Goal: Information Seeking & Learning: Learn about a topic

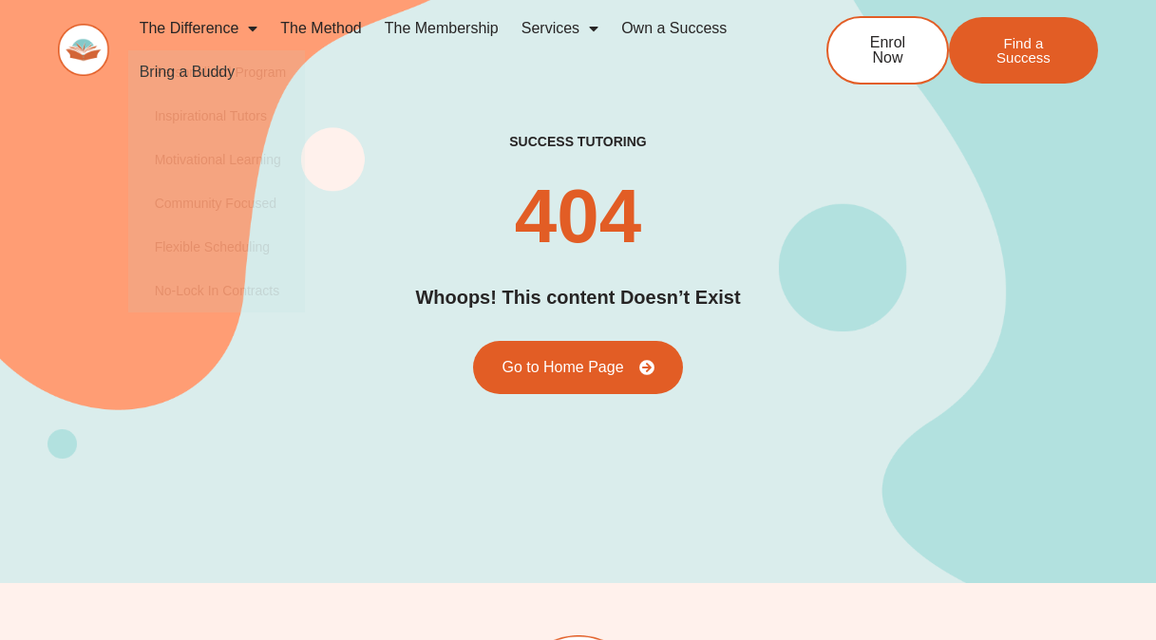
click at [319, 29] on link "The Method" at bounding box center [320, 29] width 103 height 44
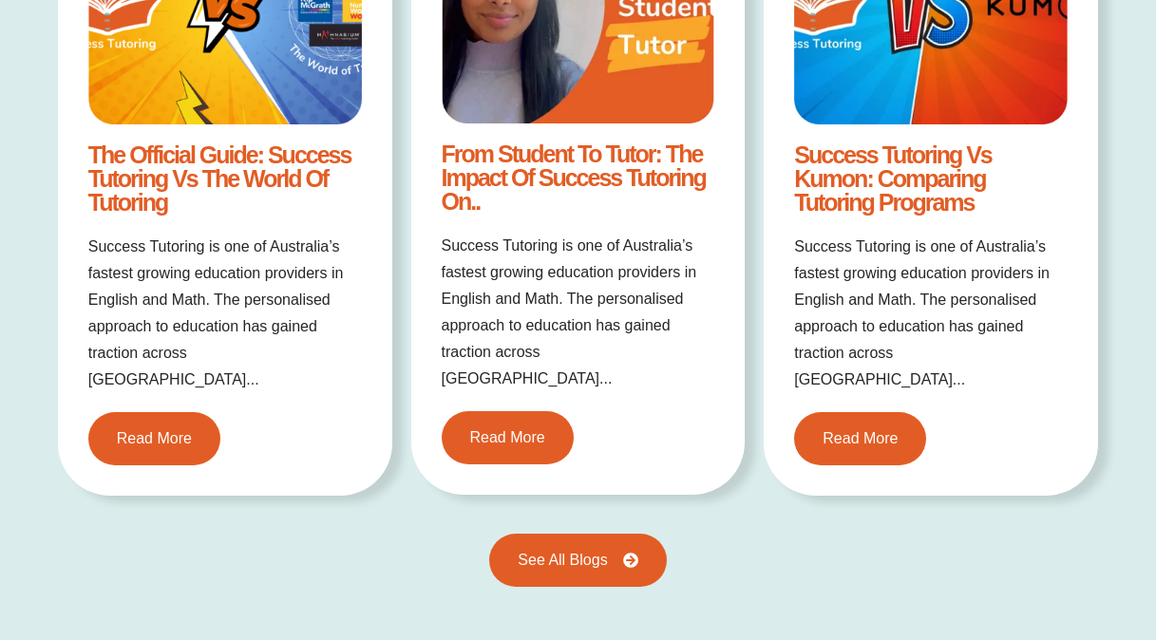
scroll to position [3038, 0]
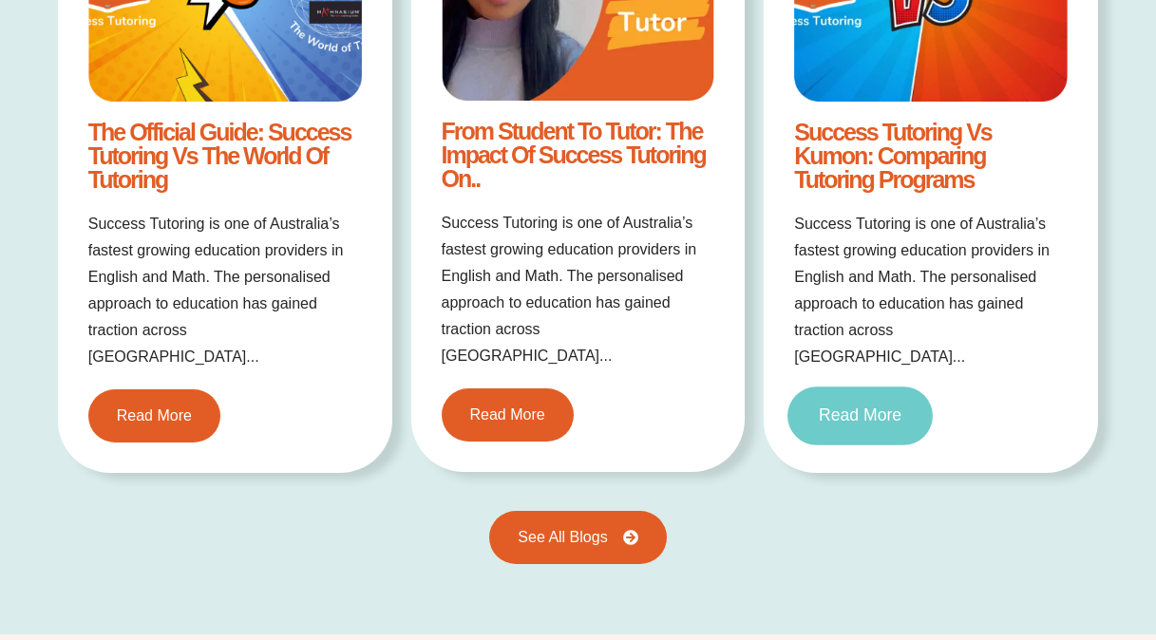
click at [856, 407] on span "Read More" at bounding box center [859, 415] width 83 height 17
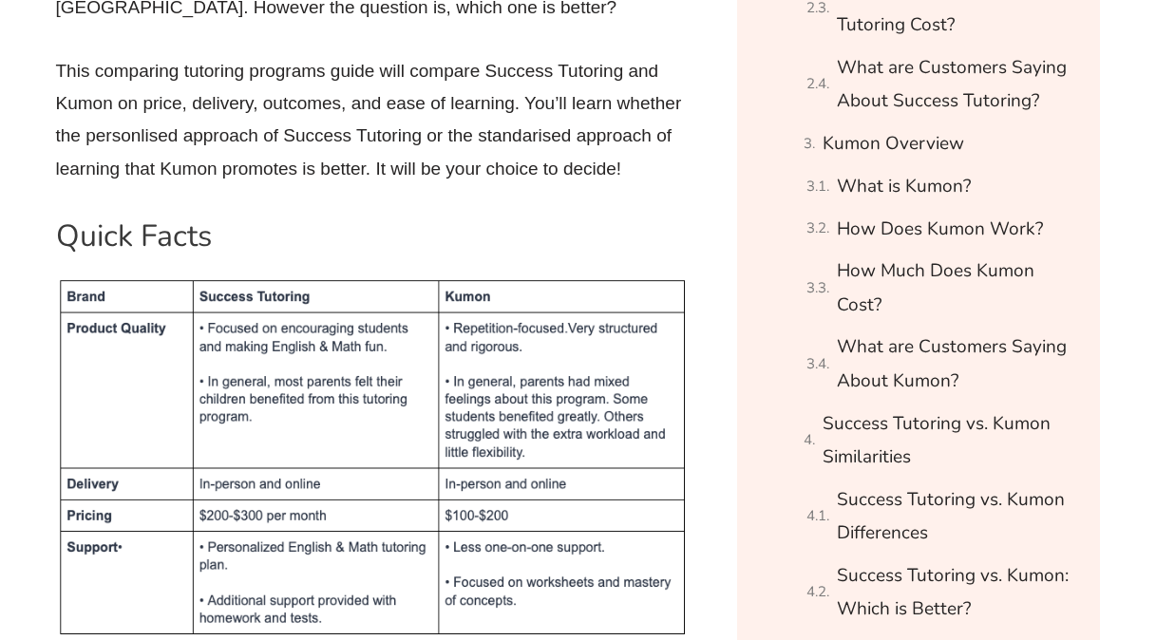
scroll to position [1424, 0]
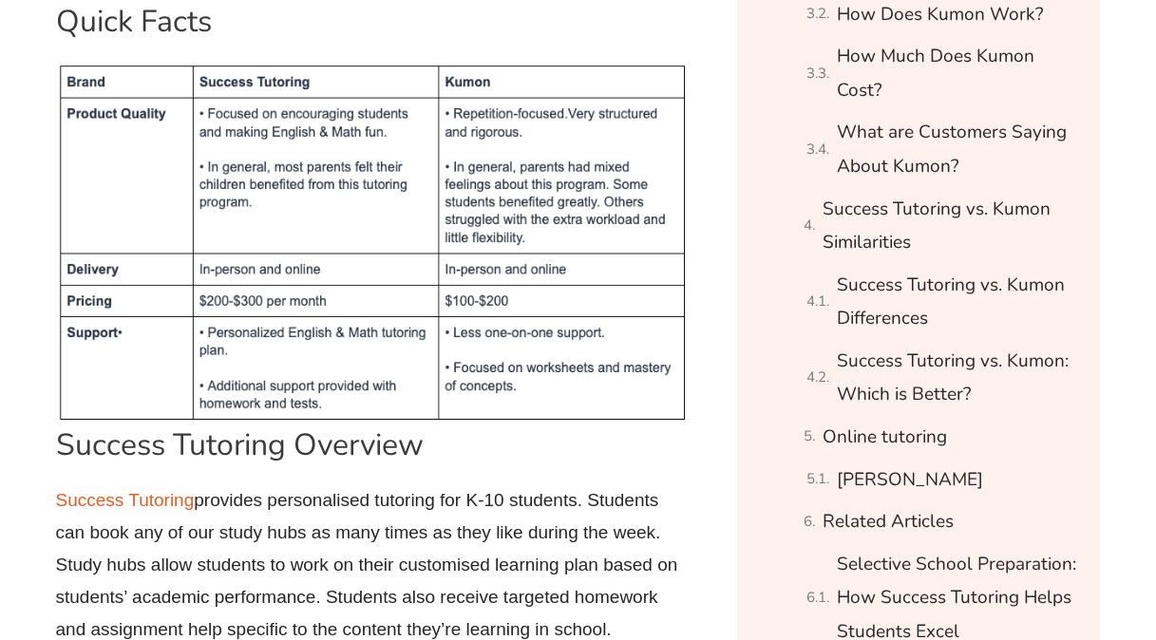
drag, startPoint x: 583, startPoint y: 217, endPoint x: 583, endPoint y: 277, distance: 59.8
